Goal: Find specific page/section

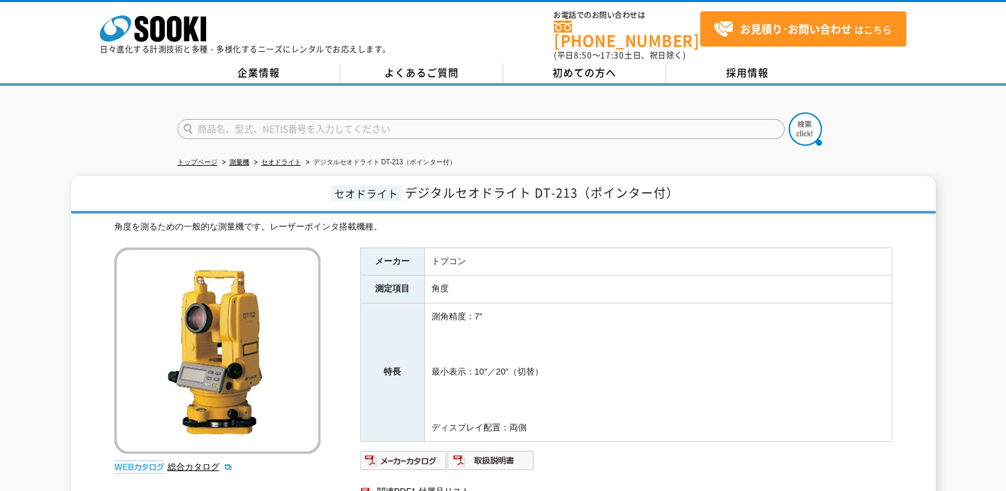
scroll to position [66, 0]
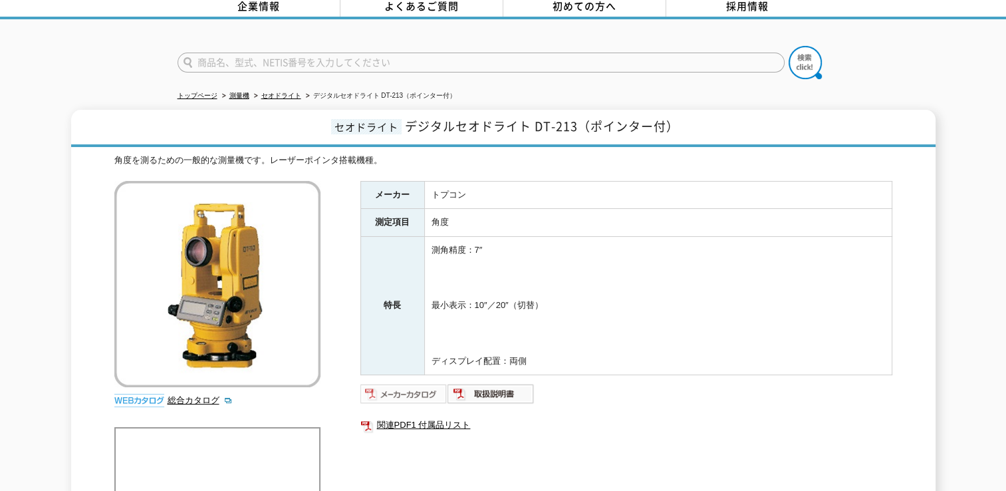
click at [420, 386] on img at bounding box center [403, 393] width 87 height 21
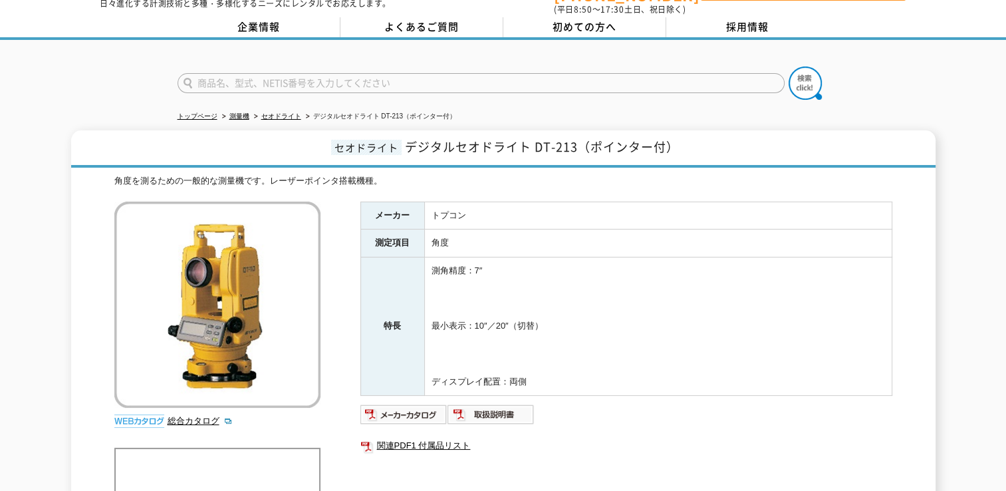
scroll to position [0, 0]
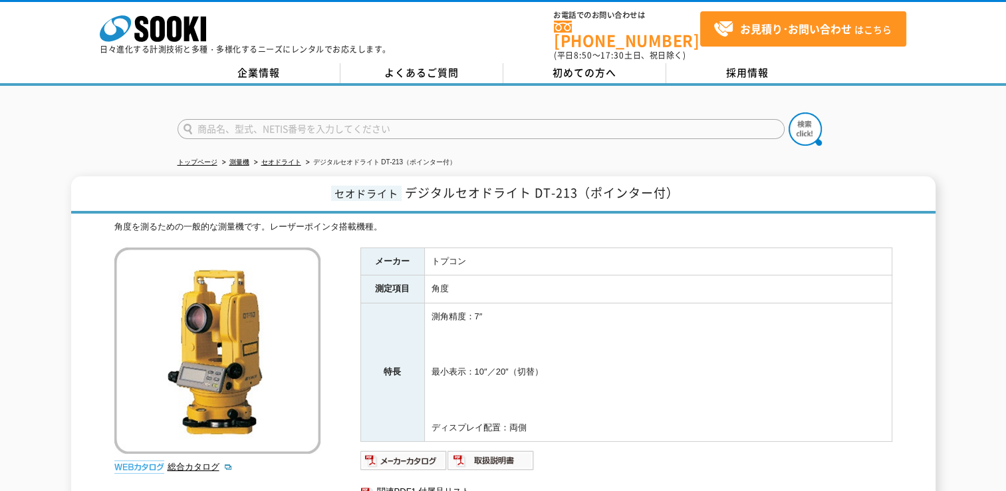
click at [379, 120] on input "text" at bounding box center [480, 129] width 607 height 20
type input "DT"
click at [801, 120] on img at bounding box center [804, 128] width 33 height 33
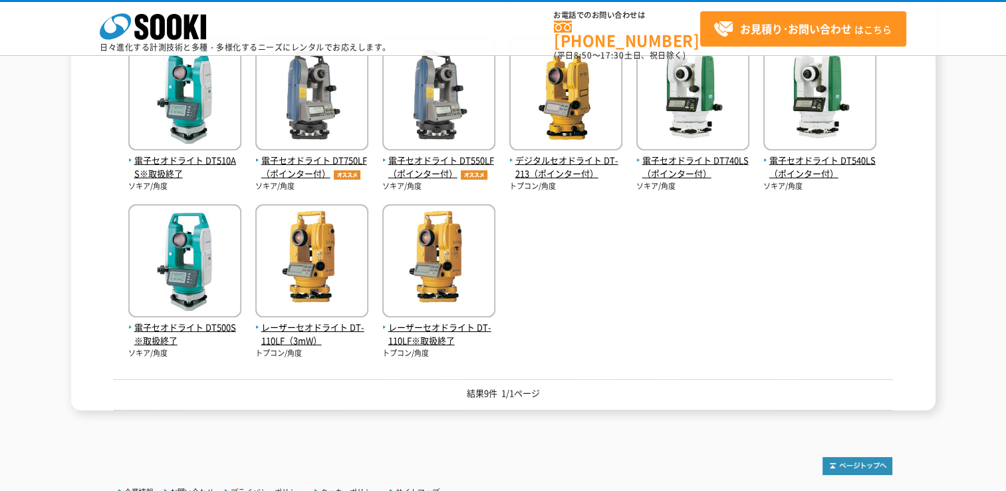
scroll to position [199, 0]
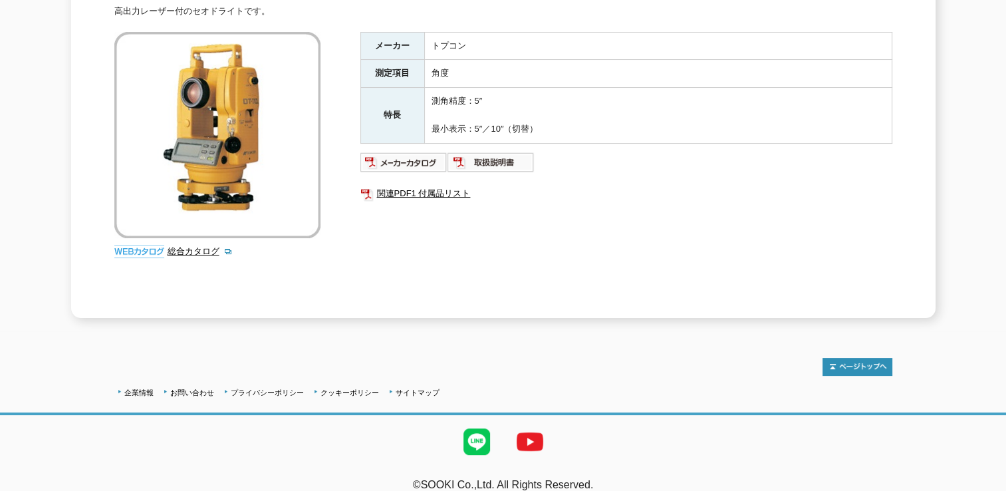
scroll to position [222, 0]
